Goal: Transaction & Acquisition: Purchase product/service

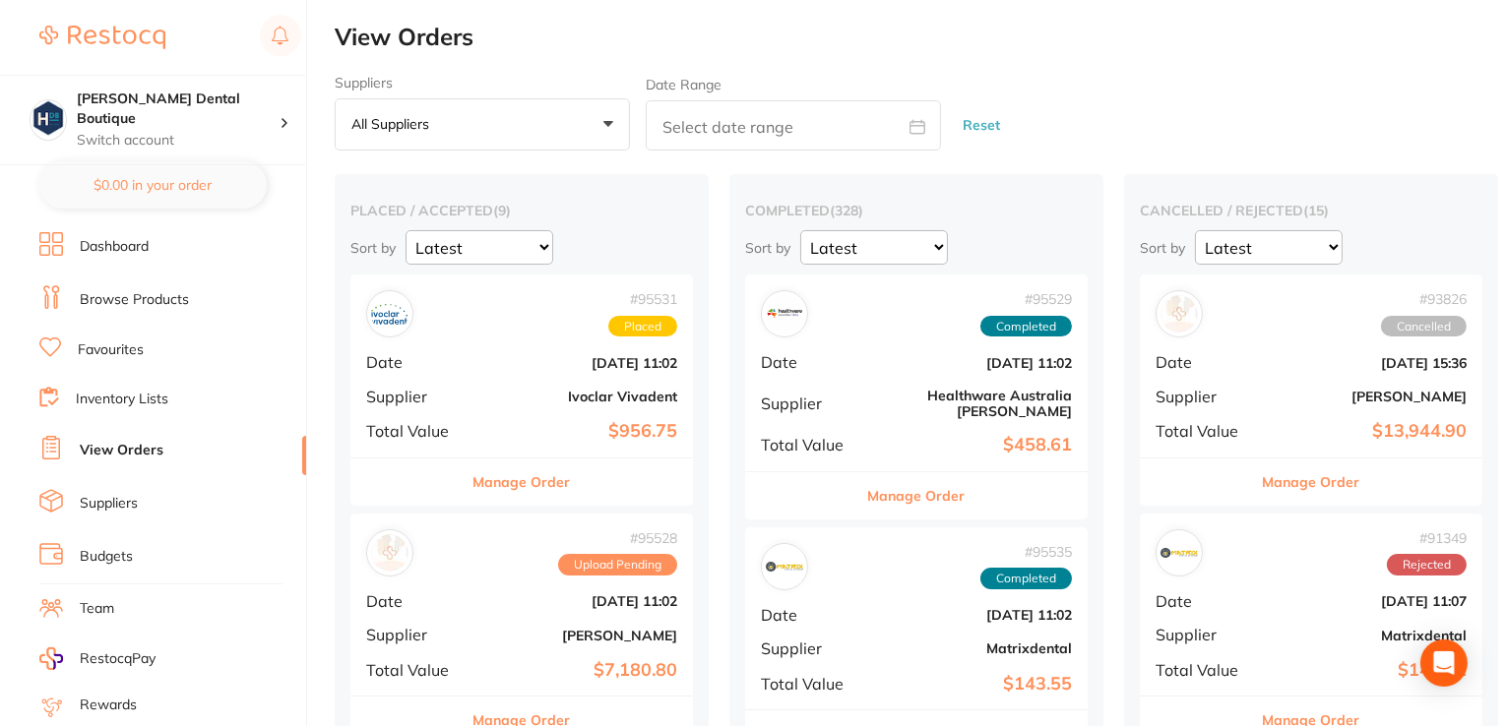
click at [81, 293] on link "Browse Products" at bounding box center [134, 300] width 109 height 20
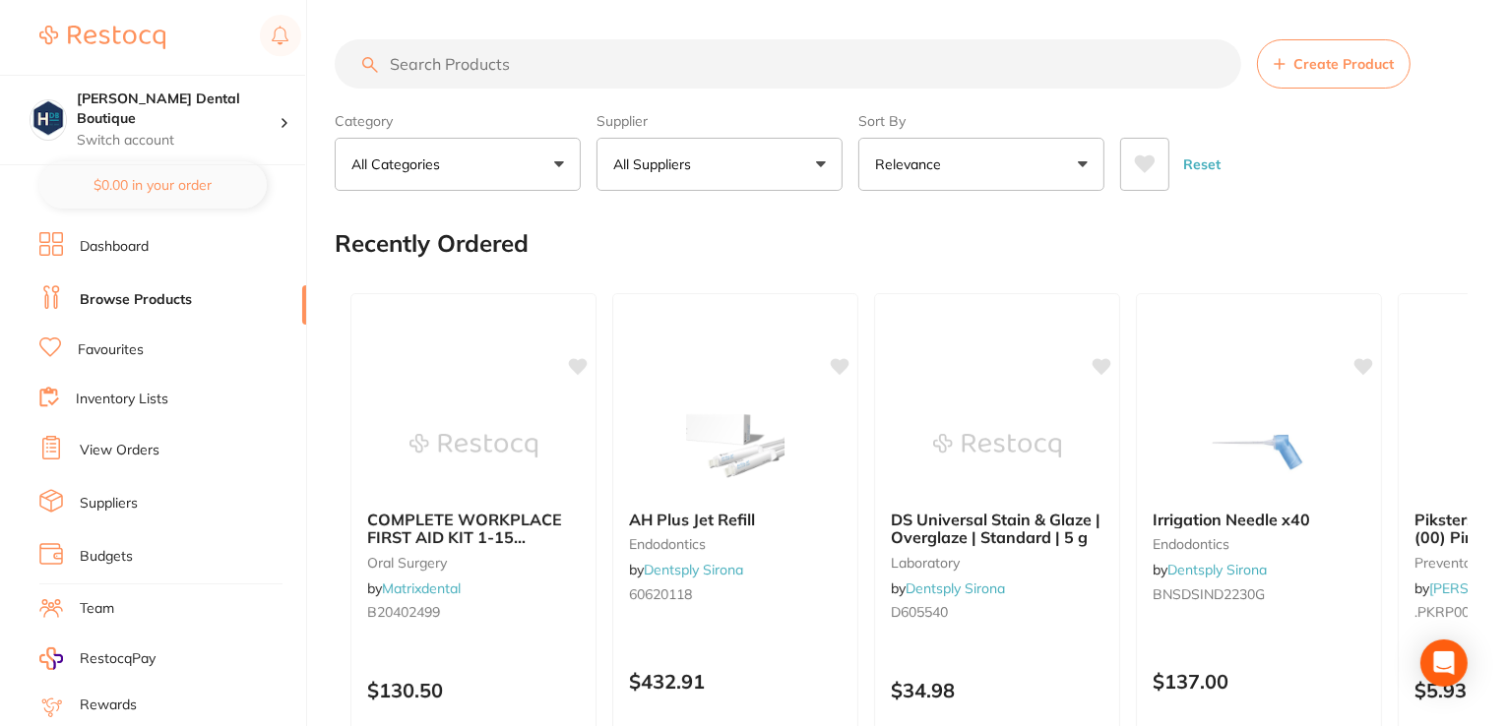
click at [444, 48] on input "search" at bounding box center [788, 63] width 906 height 49
click at [493, 63] on input "search" at bounding box center [788, 63] width 906 height 49
click at [465, 64] on input "search" at bounding box center [788, 63] width 906 height 49
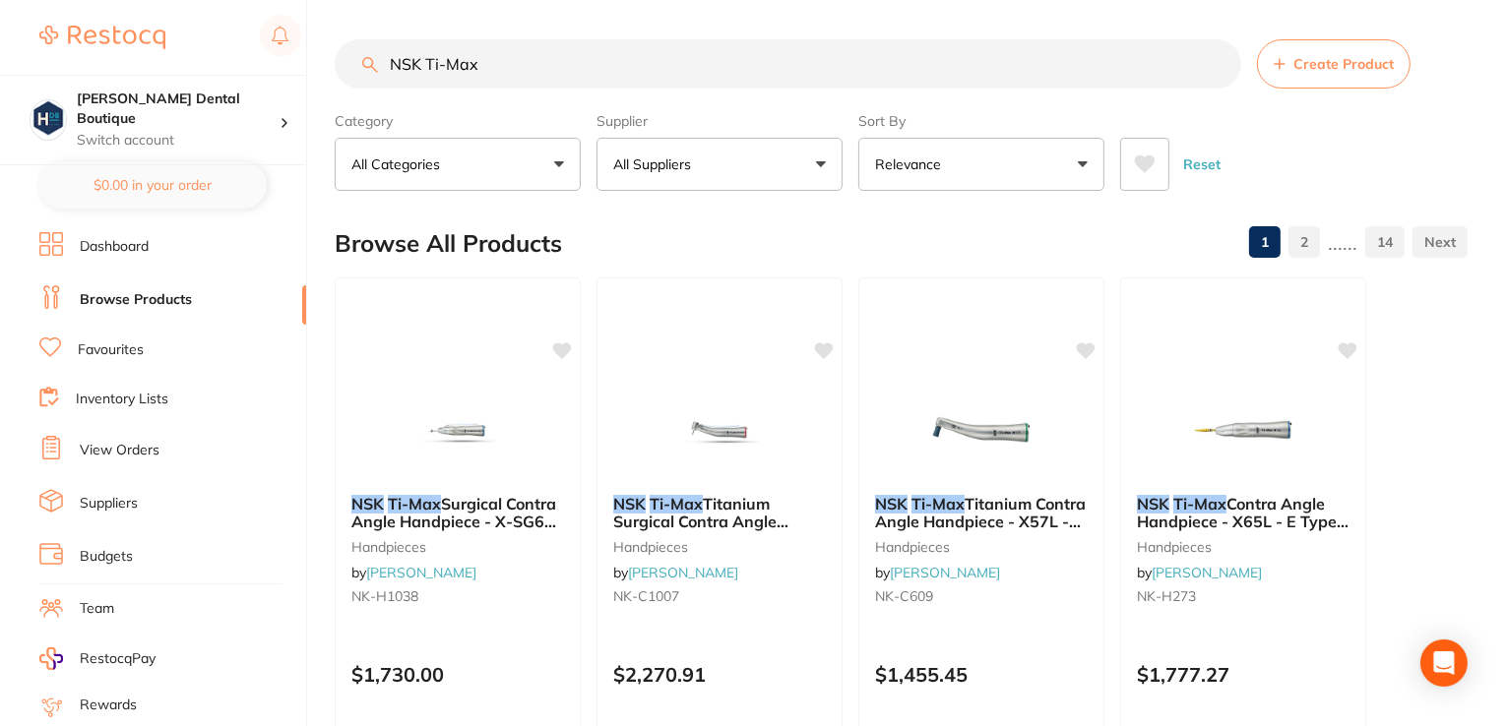
type input "NSK Ti-Max"
click at [451, 418] on img at bounding box center [458, 430] width 128 height 98
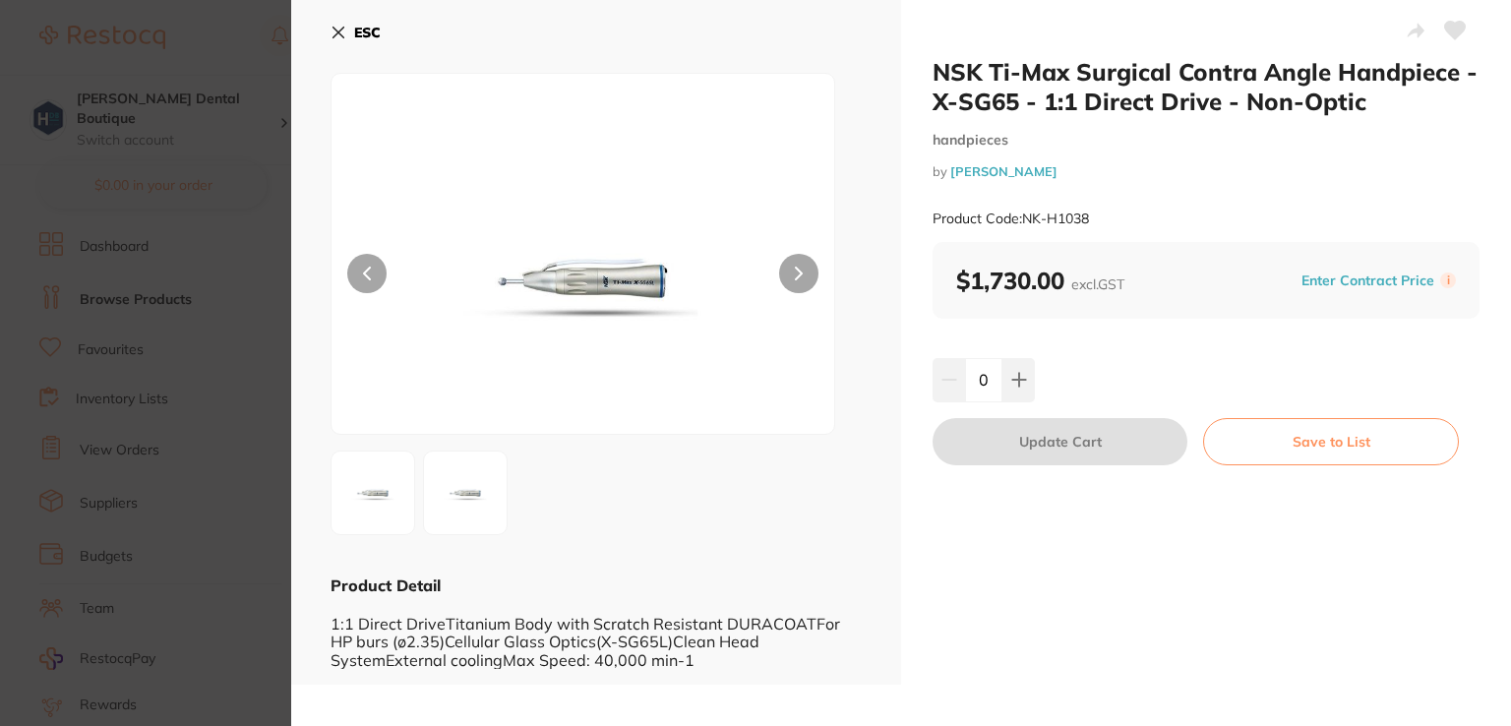
click at [787, 279] on button at bounding box center [798, 273] width 39 height 39
click at [796, 279] on icon at bounding box center [799, 274] width 6 height 12
click at [1060, 221] on small "Product Code: NK-H1038" at bounding box center [1011, 219] width 156 height 17
click at [368, 265] on button at bounding box center [366, 273] width 39 height 39
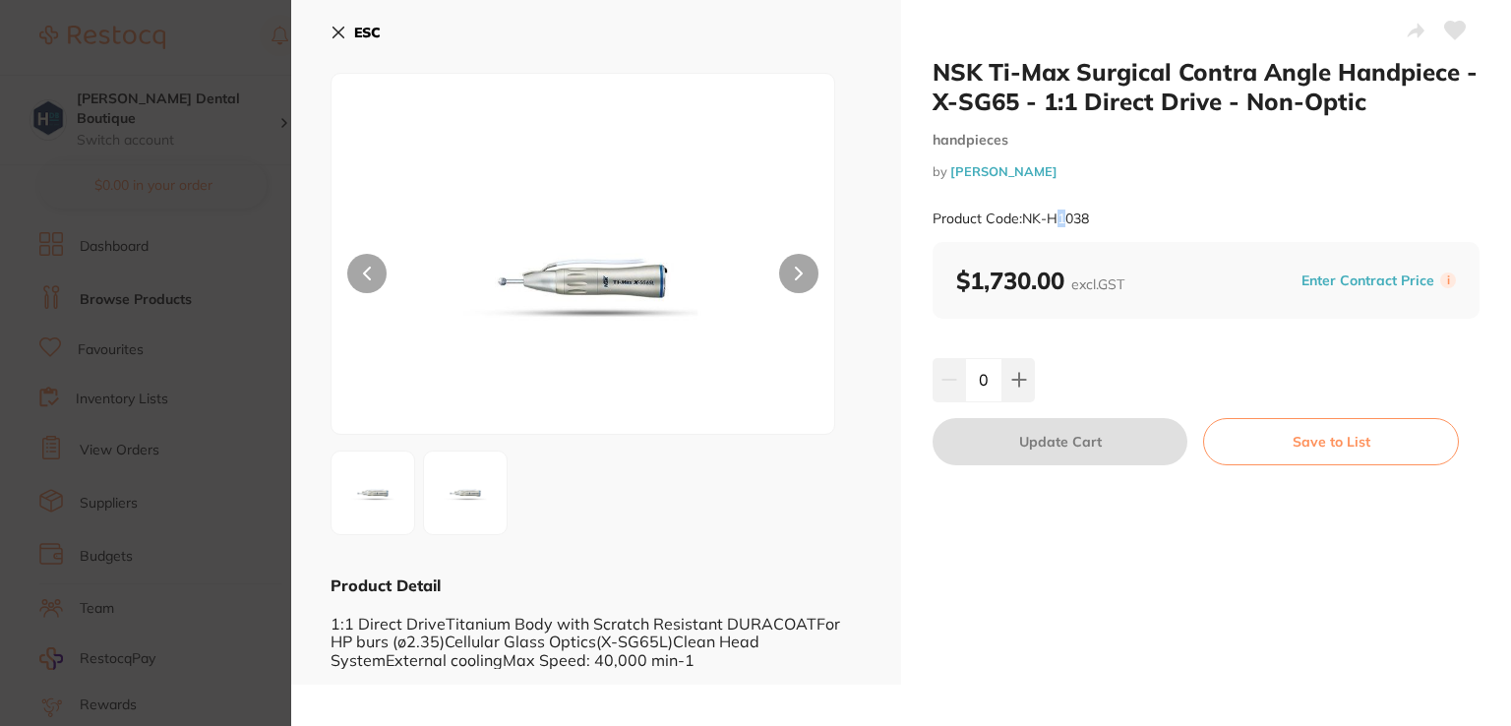
click at [368, 267] on icon at bounding box center [367, 274] width 8 height 14
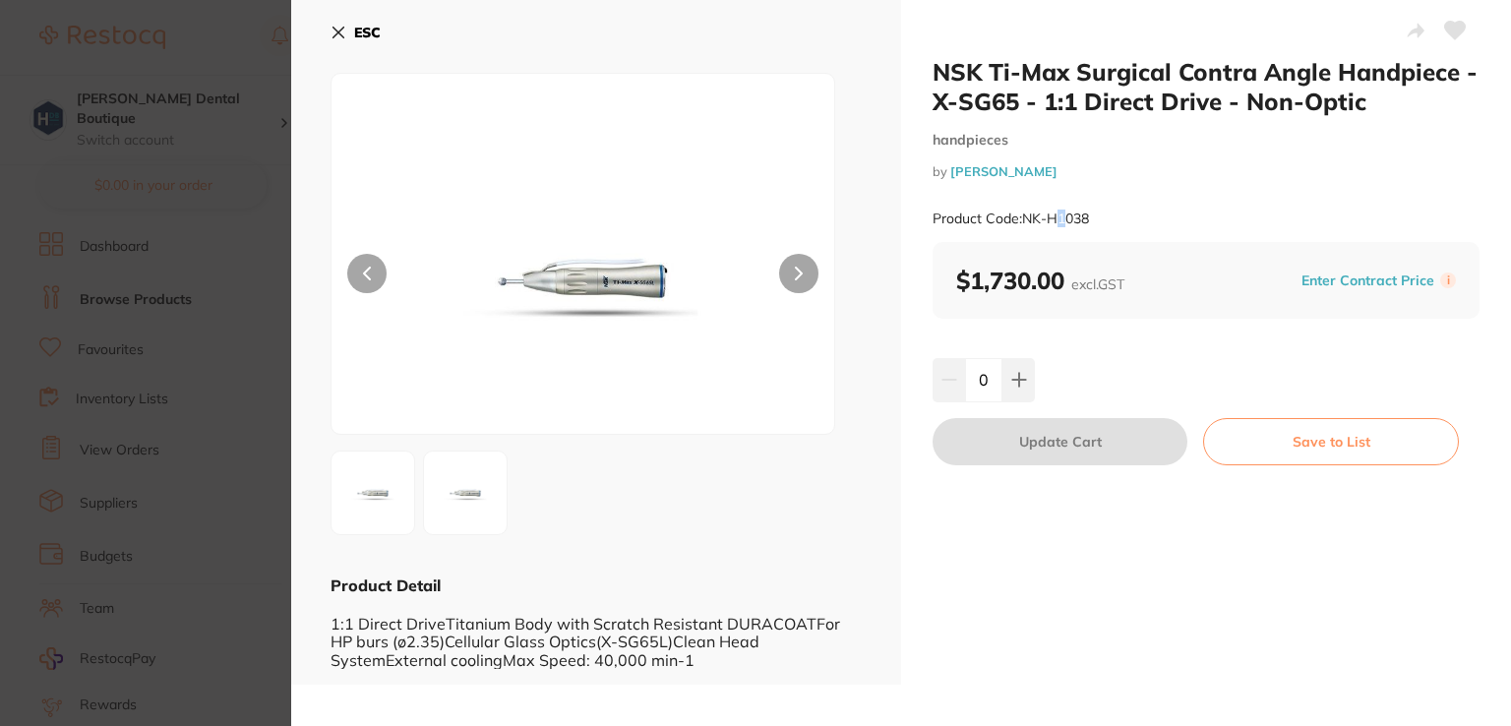
click at [368, 267] on icon at bounding box center [367, 274] width 8 height 14
click at [366, 269] on icon at bounding box center [367, 274] width 8 height 14
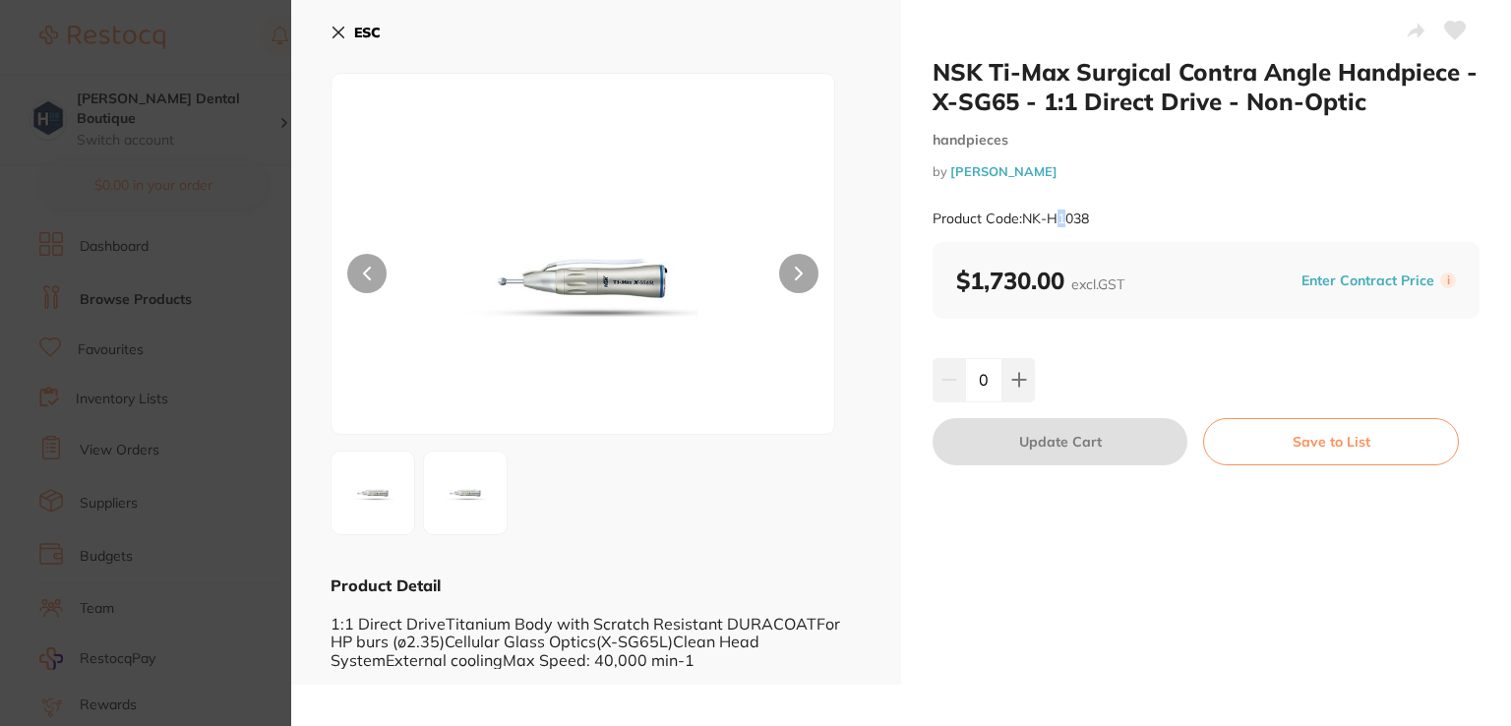
click at [332, 39] on icon at bounding box center [339, 33] width 16 height 16
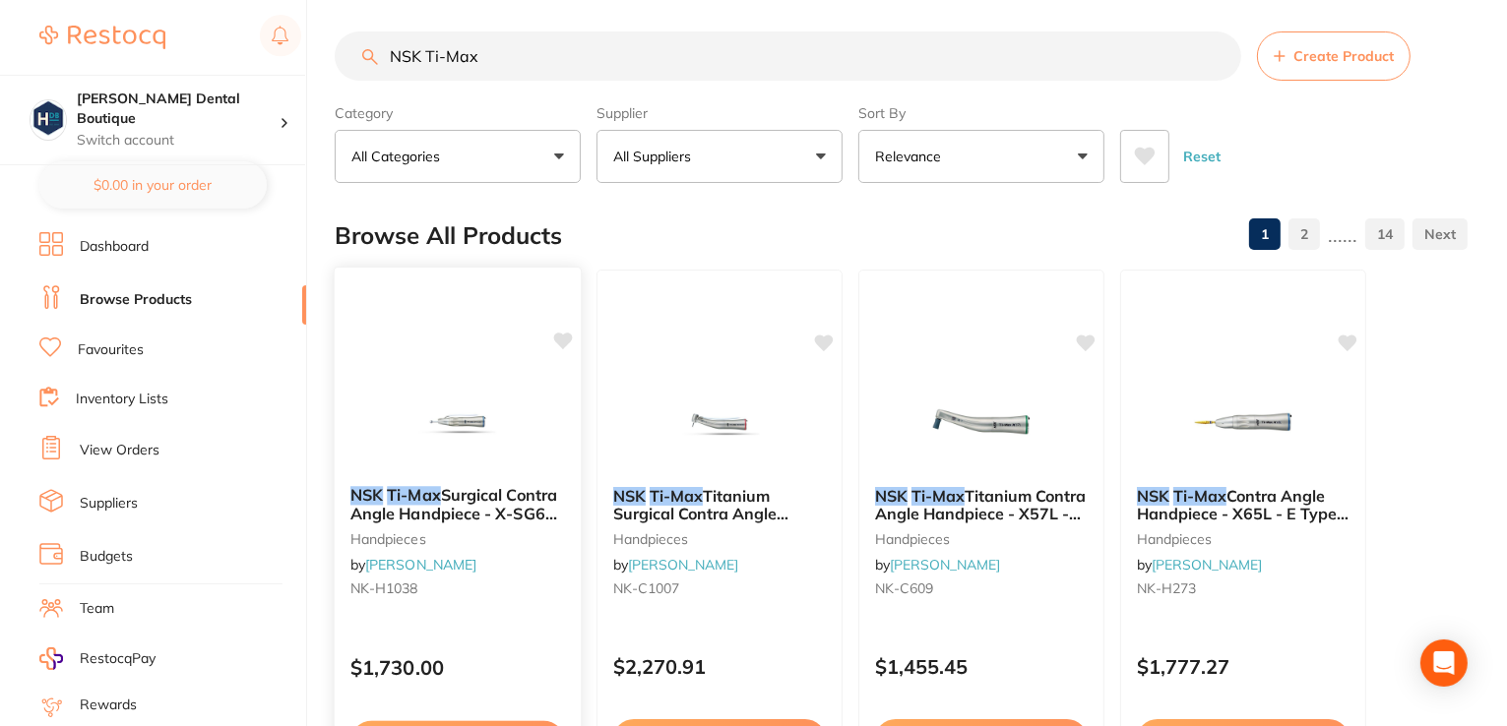
scroll to position [205, 0]
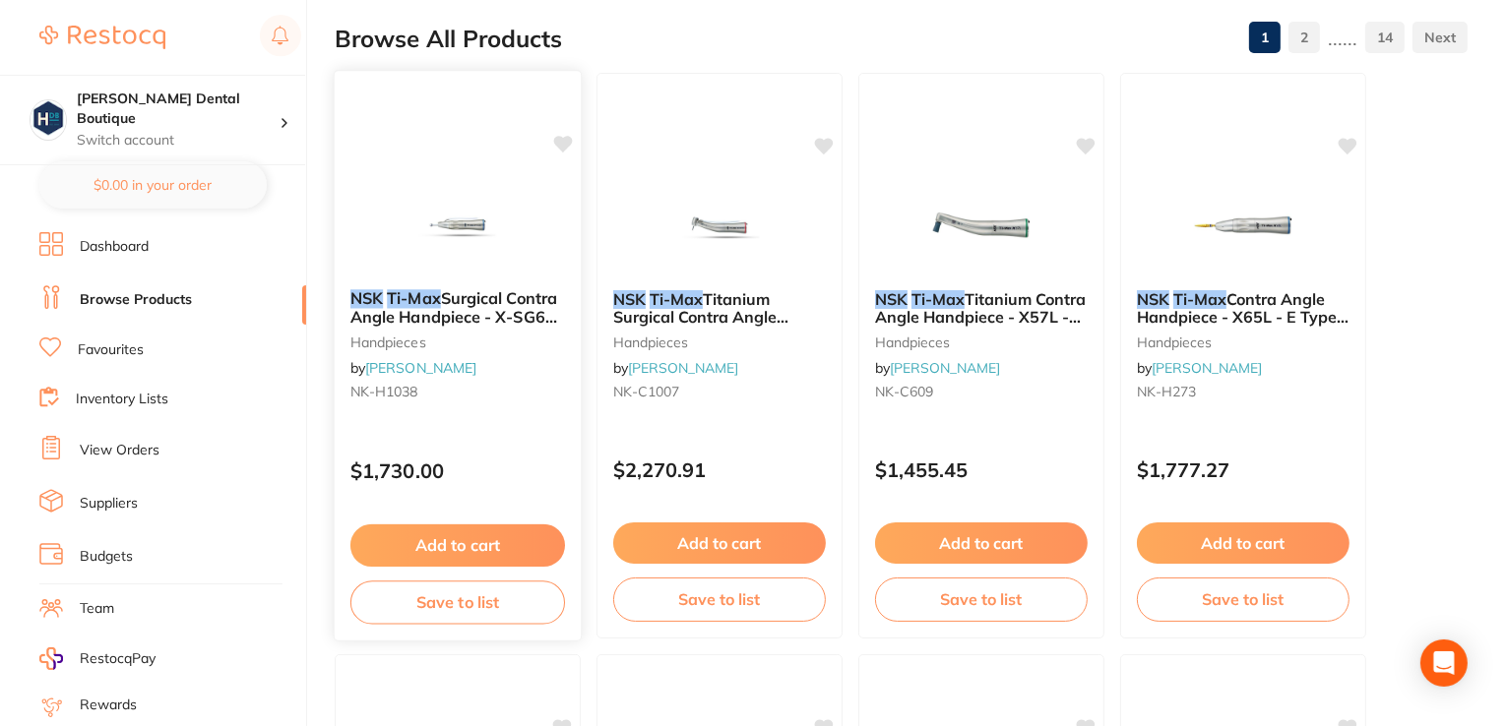
click at [443, 244] on img at bounding box center [457, 223] width 129 height 99
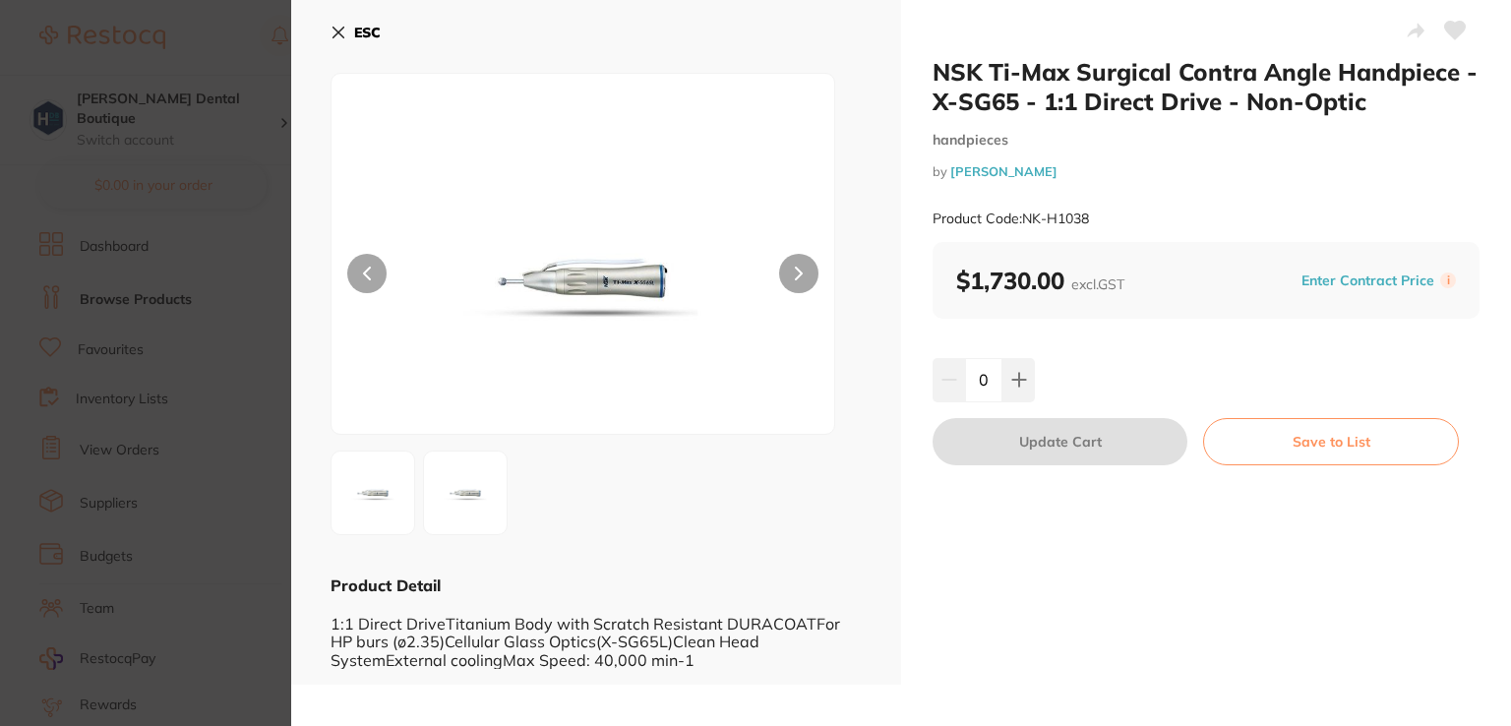
click at [331, 29] on icon at bounding box center [339, 33] width 16 height 16
